Goal: Obtain resource: Obtain resource

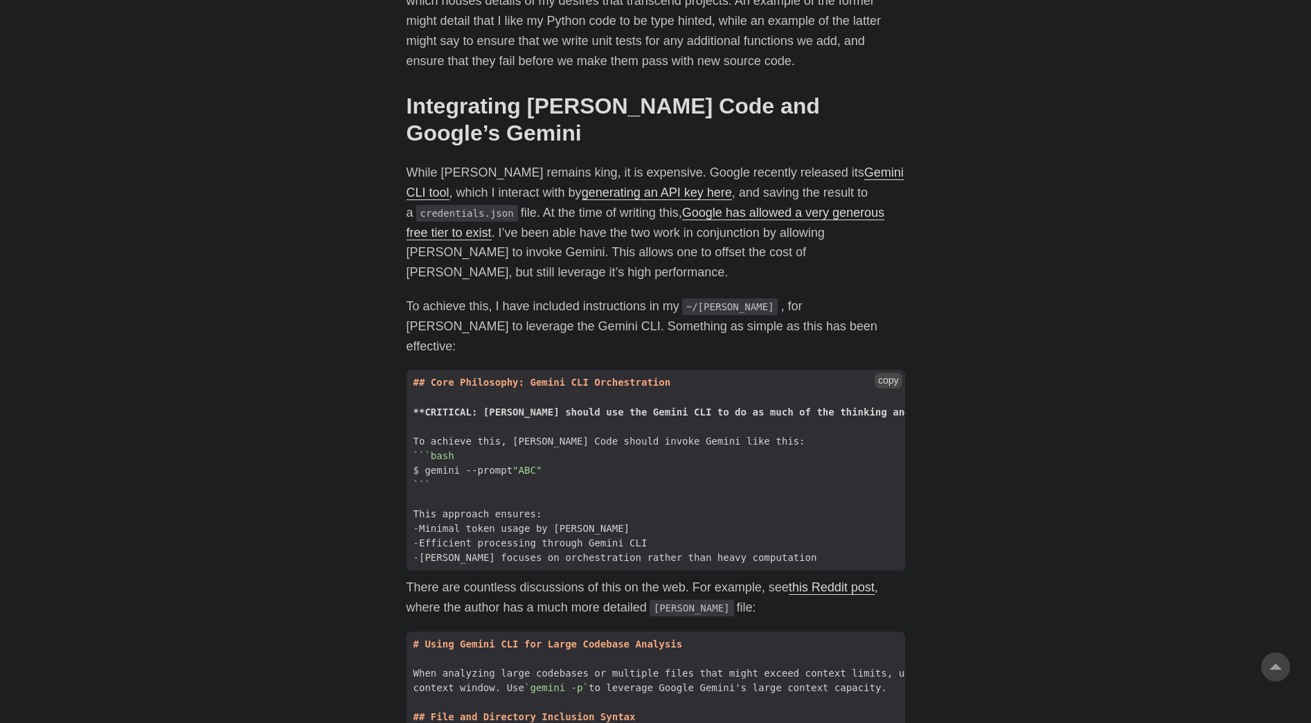
scroll to position [1316, 0]
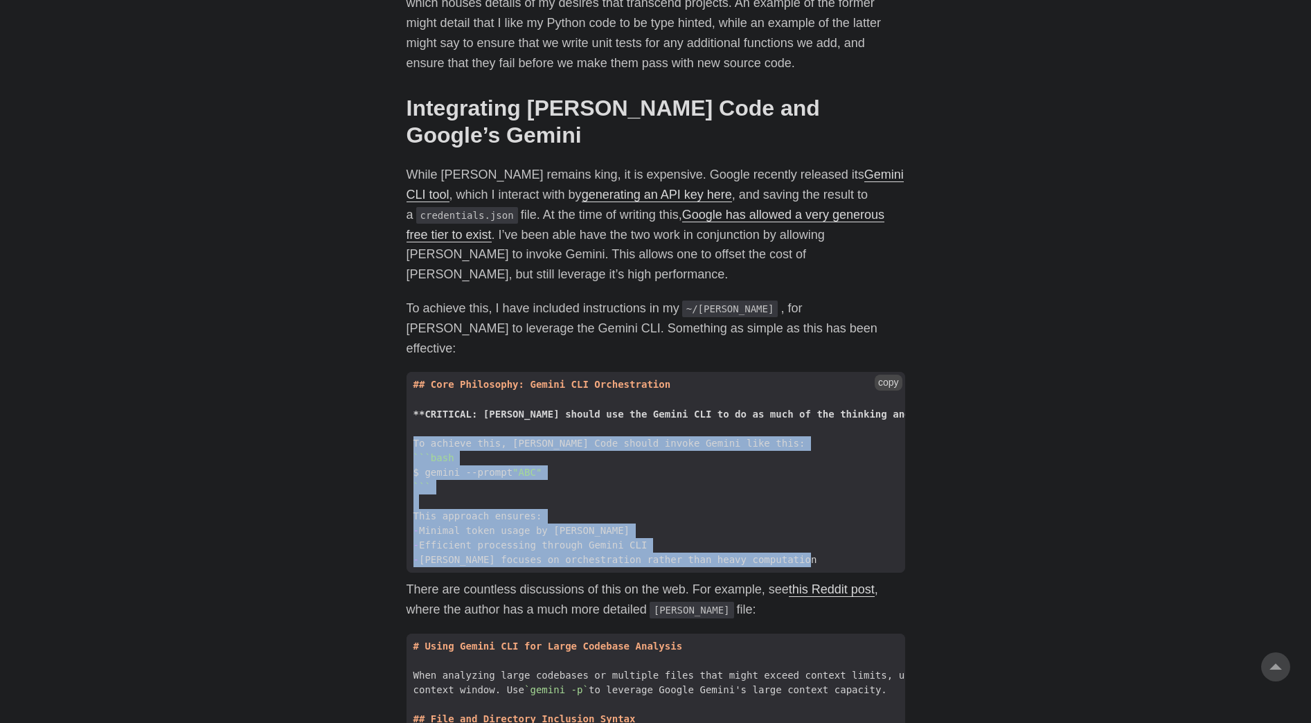
drag, startPoint x: 414, startPoint y: 375, endPoint x: 792, endPoint y: 500, distance: 398.2
click at [792, 500] on code "## Core Philosophy: Gemini CLI Orchestration **CRITICAL: [PERSON_NAME] should u…" at bounding box center [656, 472] width 499 height 201
copy code "To achieve this, [PERSON_NAME] Code should invoke Gemini like this: ```bash $ g…"
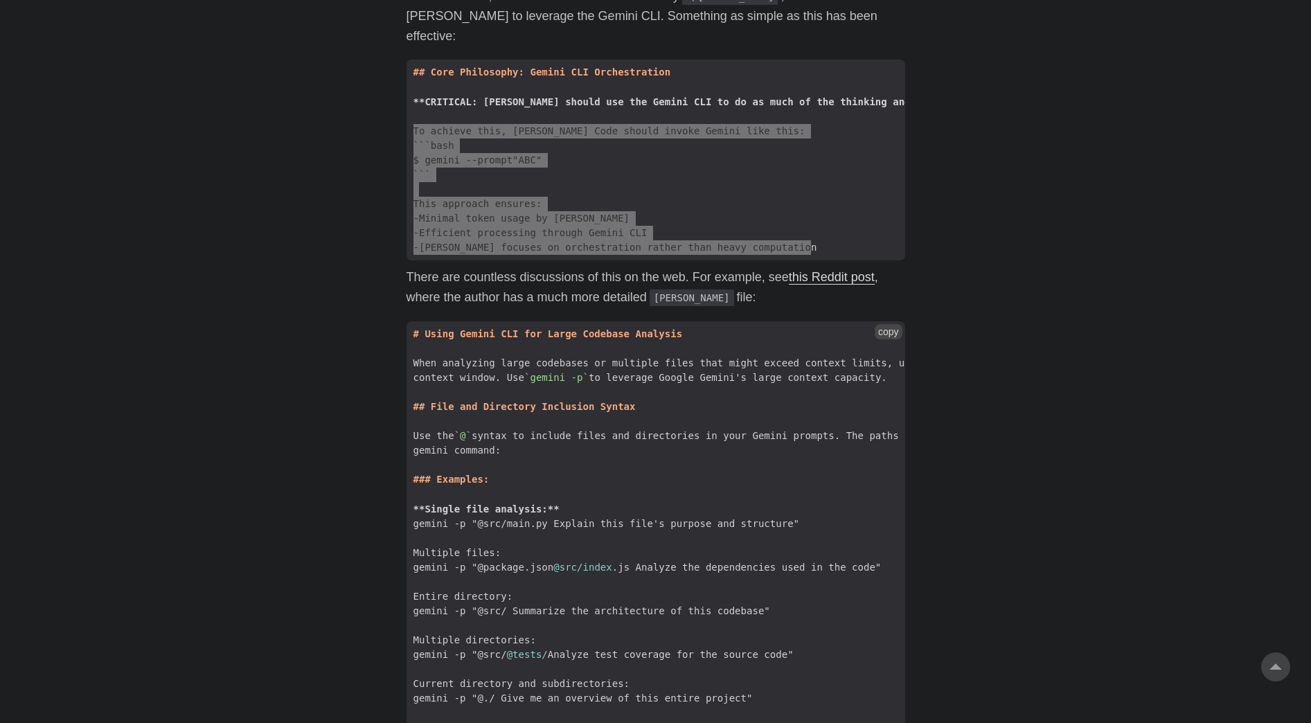
scroll to position [1662, 0]
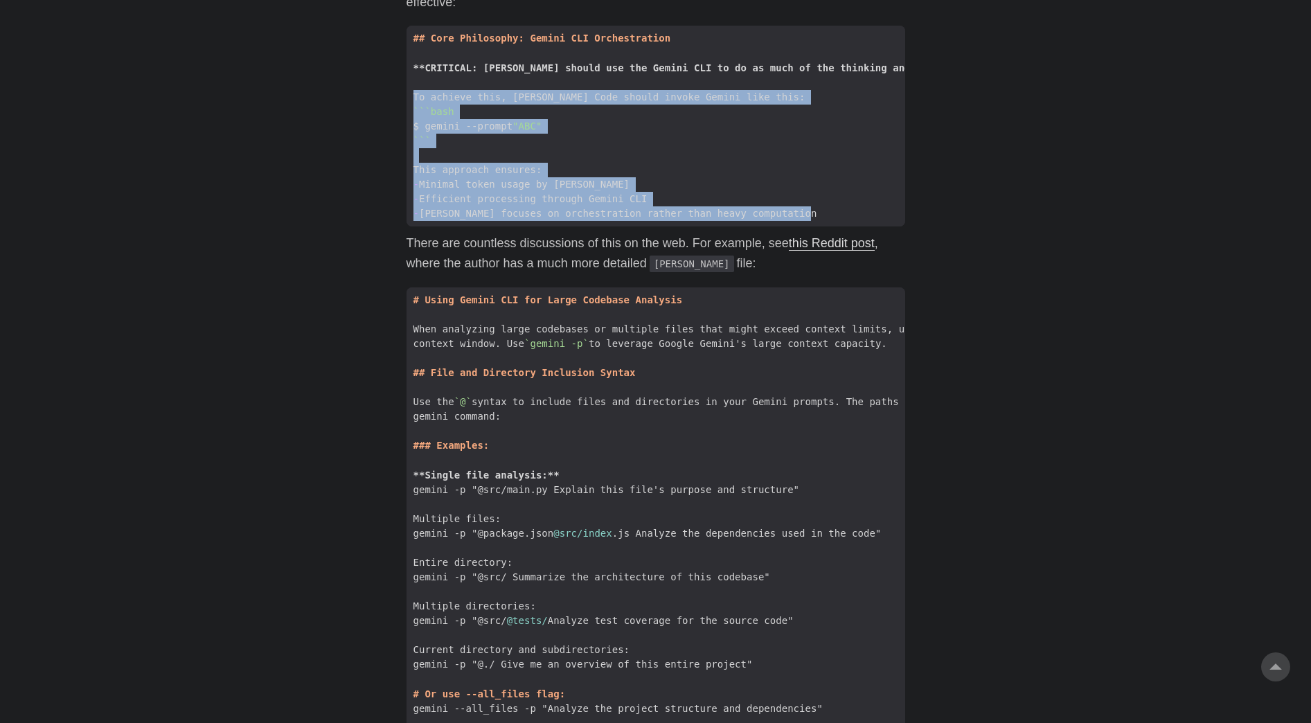
drag, startPoint x: 863, startPoint y: 283, endPoint x: 405, endPoint y: 243, distance: 459.6
click at [405, 243] on main "[PERSON_NAME] Code and Gemini [DATE] · 6 min · [PERSON_NAME] Table of Contents …" at bounding box center [656, 450] width 532 height 4142
copy code "# Using Gemini CLI for Large Codebase Analysis When analyzing large codebases o…"
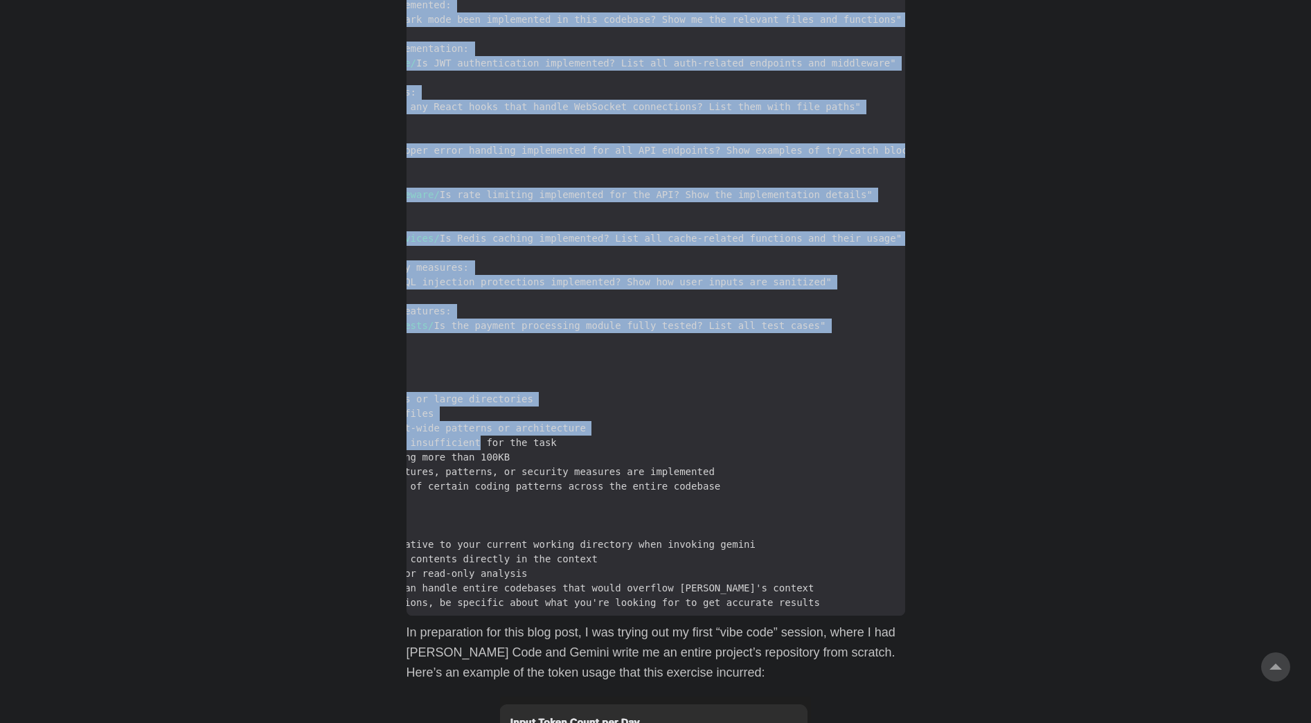
scroll to position [0, 184]
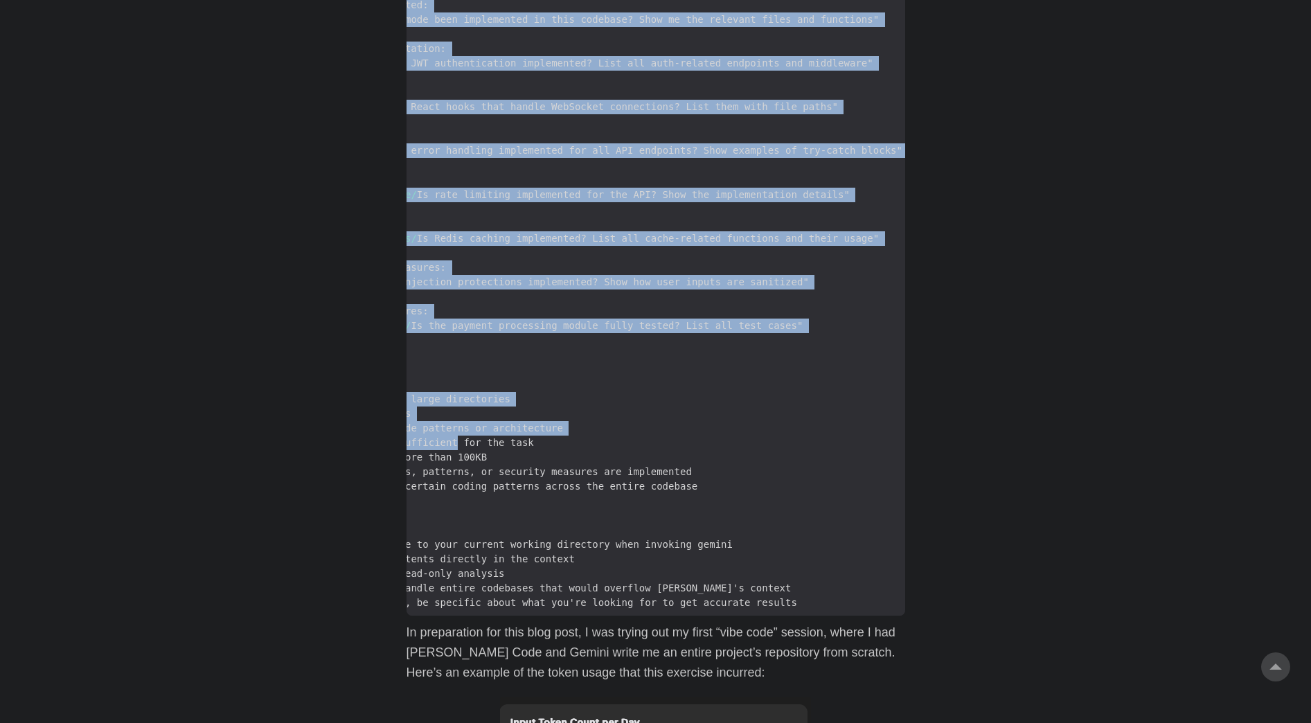
drag, startPoint x: 414, startPoint y: 312, endPoint x: 770, endPoint y: 545, distance: 425.4
click at [770, 545] on code "# Using Gemini CLI for Large Codebase Analysis When analyzing large codebases o…" at bounding box center [656, 71] width 499 height 1091
drag, startPoint x: 770, startPoint y: 545, endPoint x: 721, endPoint y: 540, distance: 48.8
copy code "## File and Directory Inclusion Syntax Use the `@` syntax to include files and …"
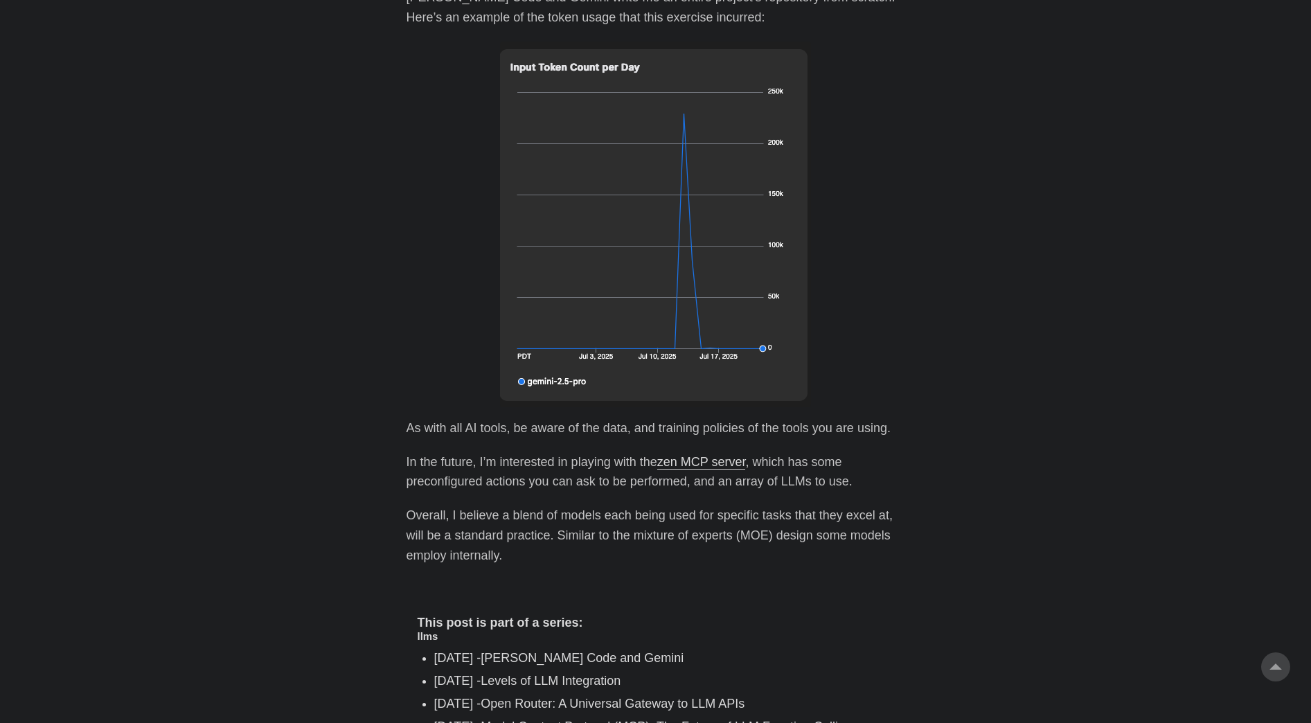
scroll to position [3117, 0]
